Goal: Navigation & Orientation: Find specific page/section

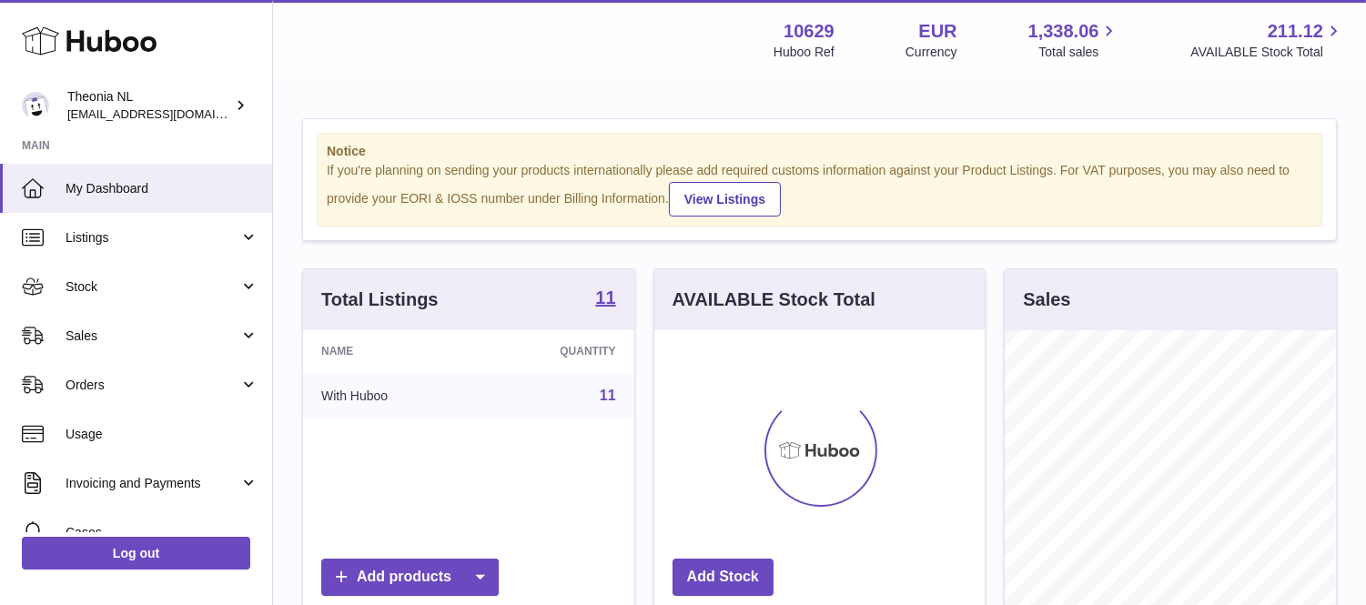
scroll to position [284, 330]
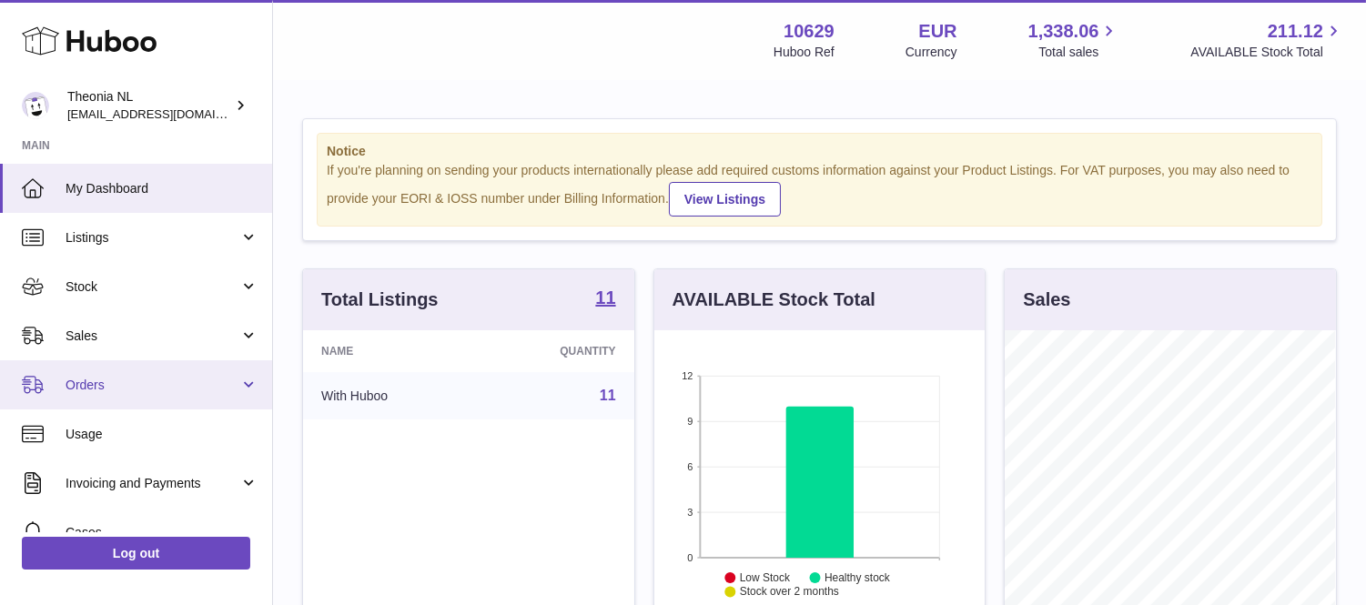
click at [102, 385] on span "Orders" at bounding box center [153, 385] width 174 height 17
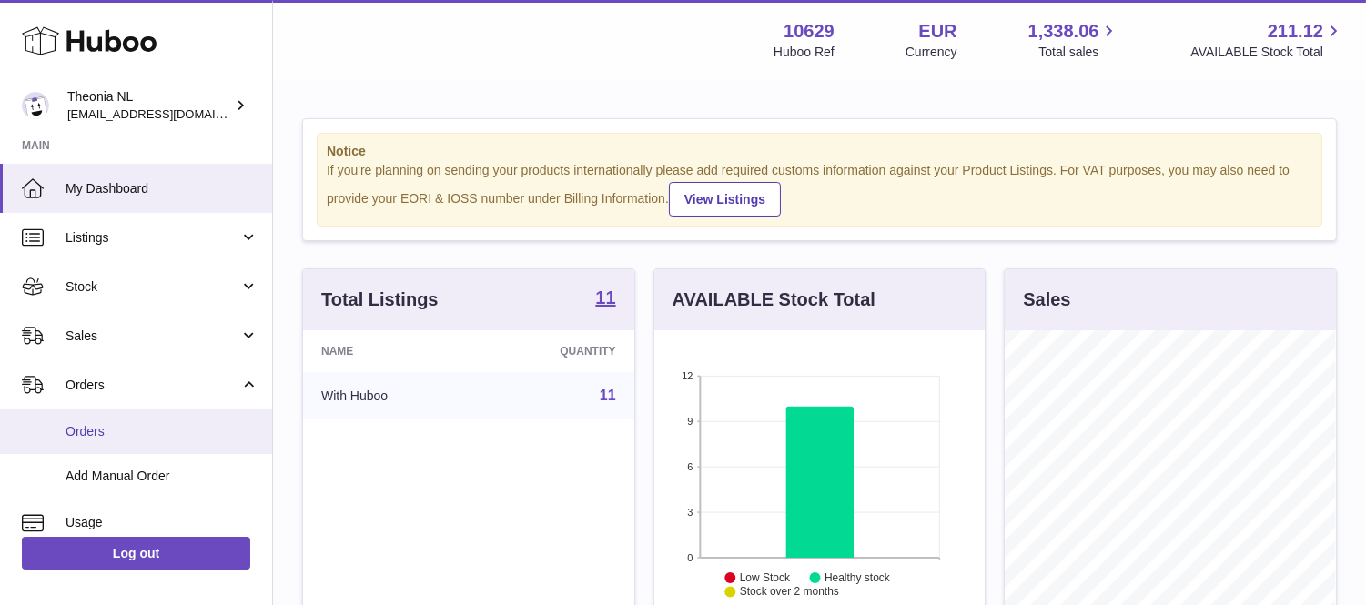
click at [92, 430] on span "Orders" at bounding box center [162, 431] width 193 height 17
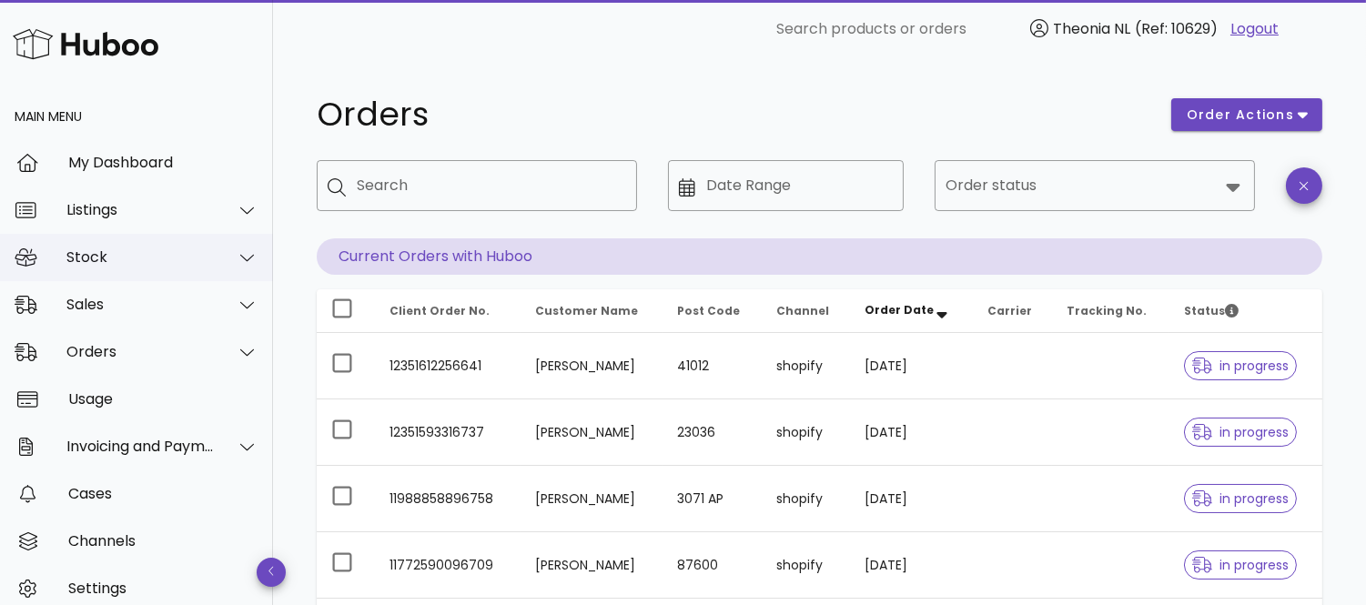
click at [107, 252] on div "Stock" at bounding box center [140, 256] width 148 height 17
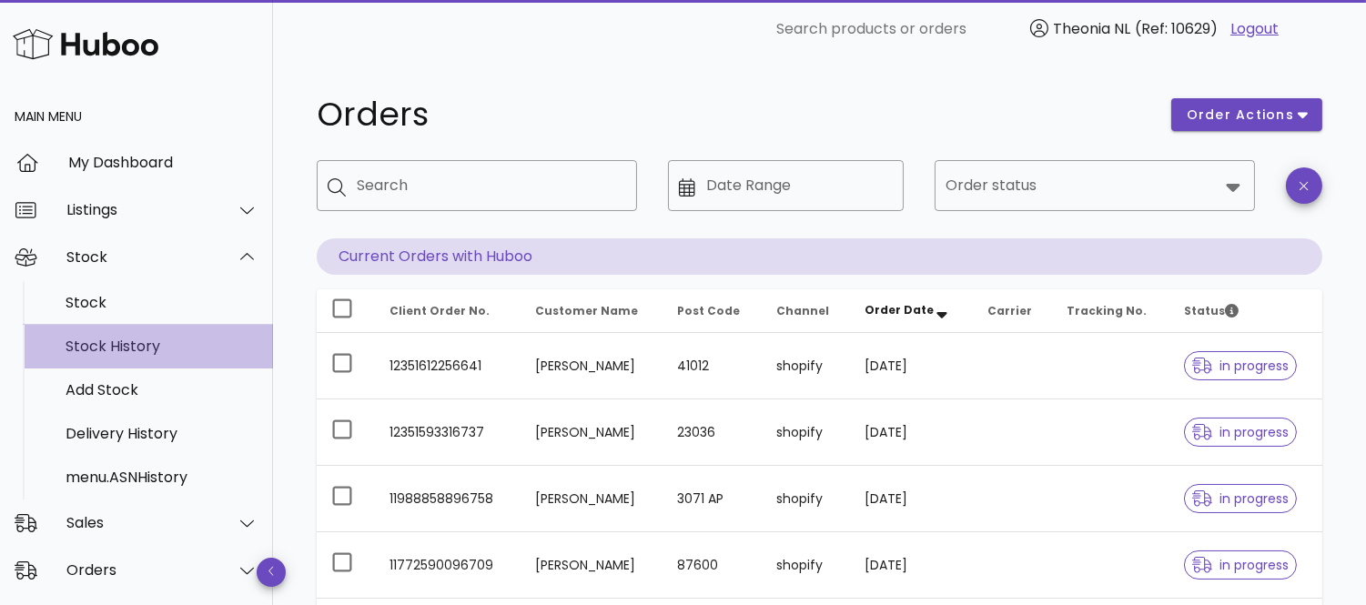
click at [125, 349] on div "Stock History" at bounding box center [162, 346] width 193 height 17
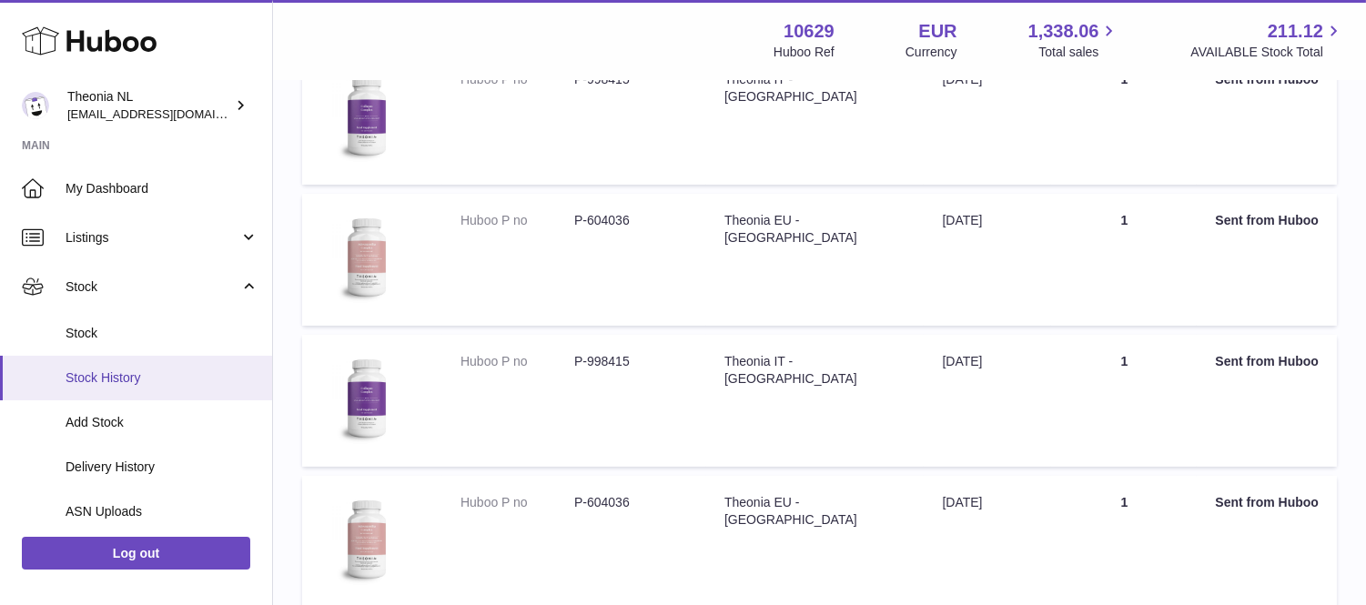
scroll to position [606, 0]
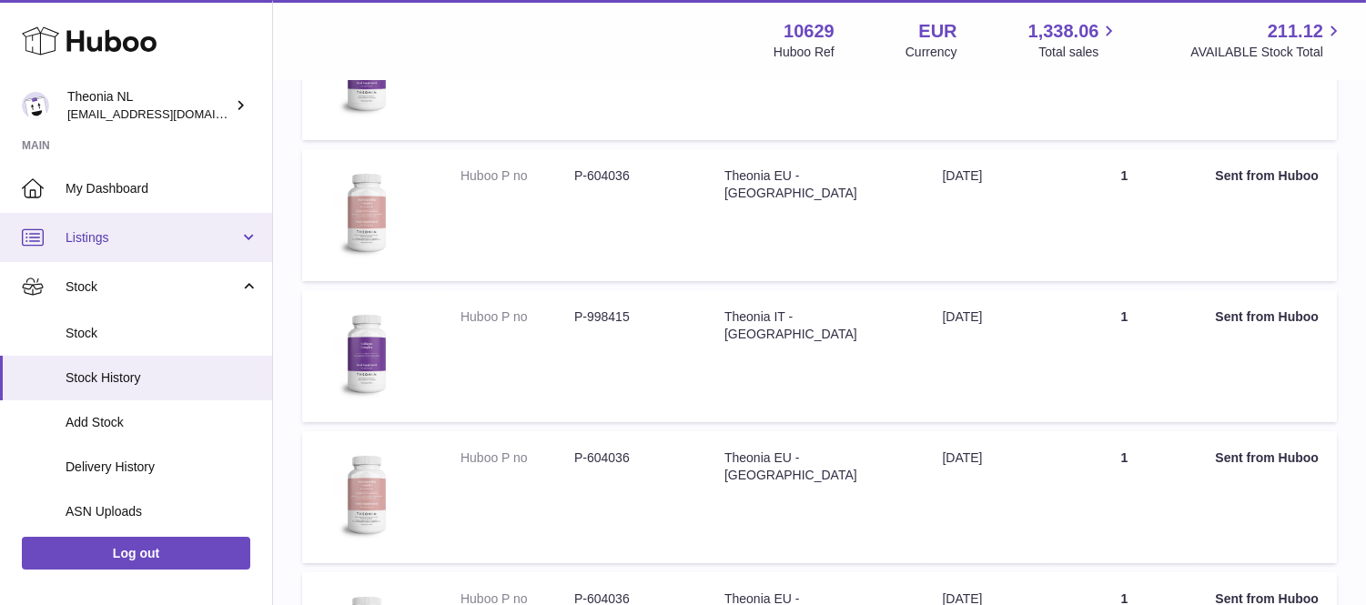
click at [105, 243] on span "Listings" at bounding box center [153, 237] width 174 height 17
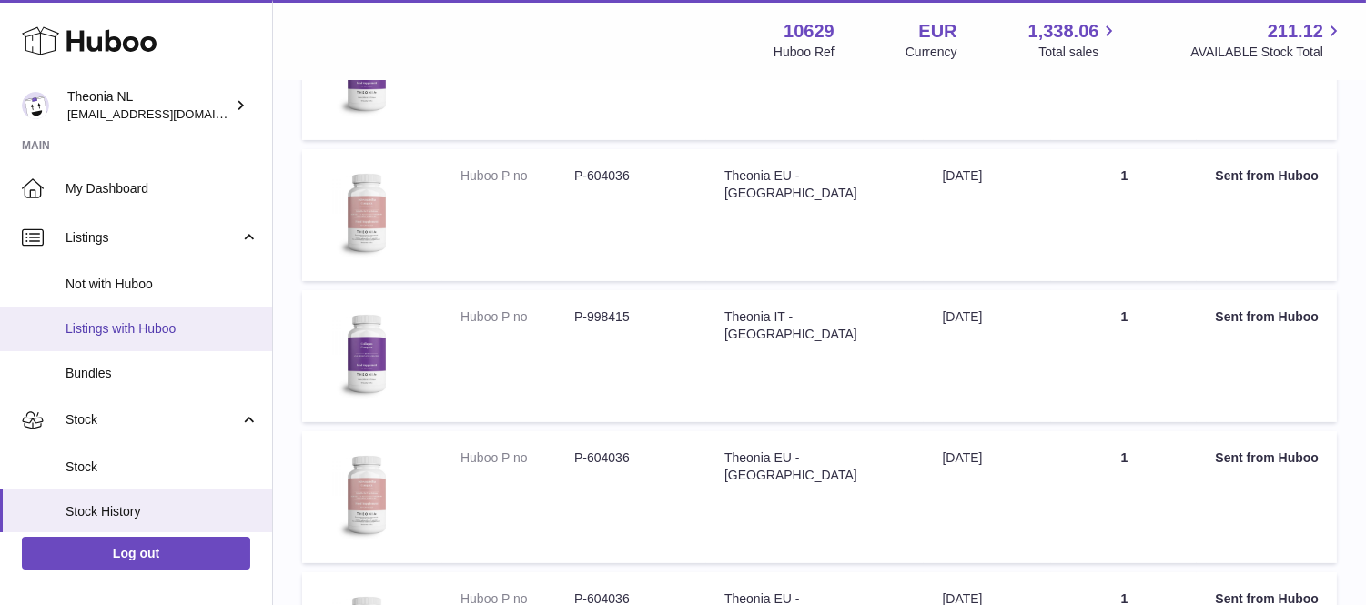
click at [144, 328] on span "Listings with Huboo" at bounding box center [162, 328] width 193 height 17
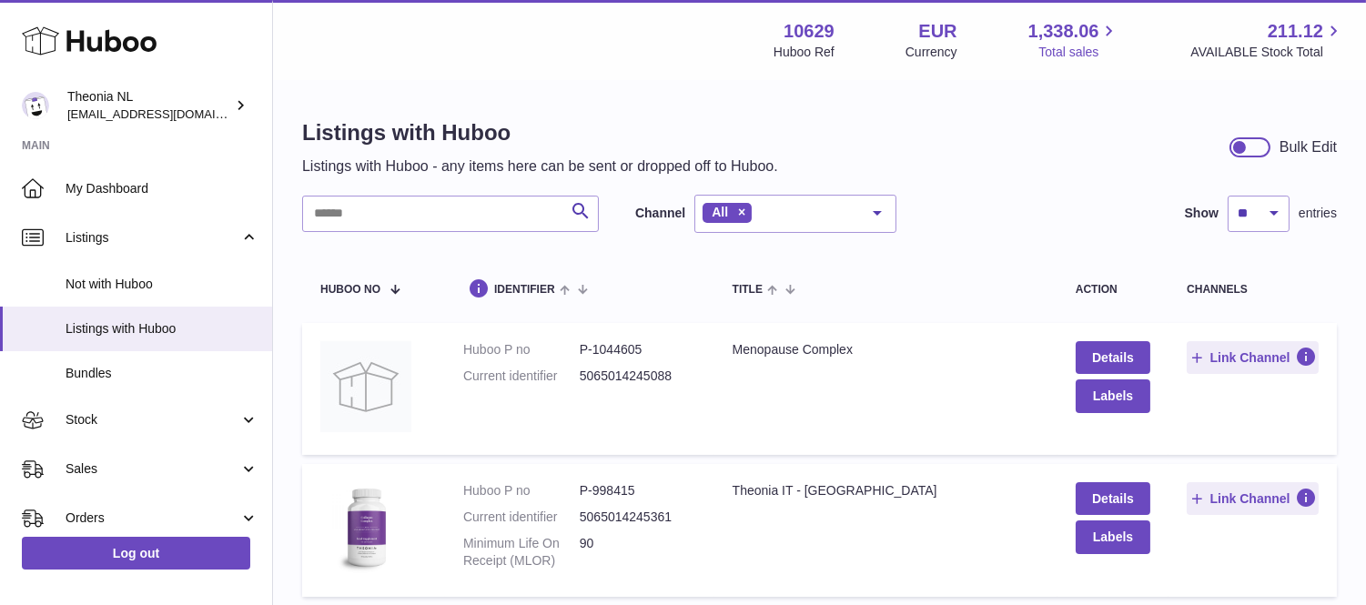
click at [1087, 28] on span "1,338.06" at bounding box center [1063, 31] width 71 height 25
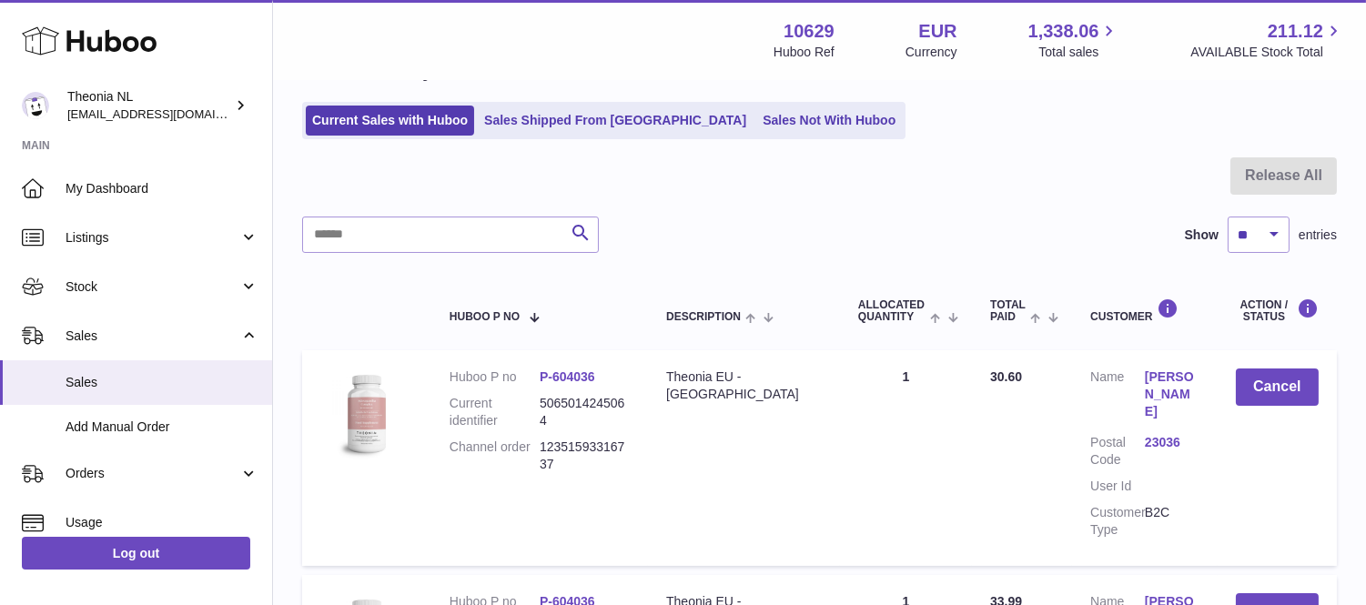
scroll to position [101, 0]
